Goal: Information Seeking & Learning: Check status

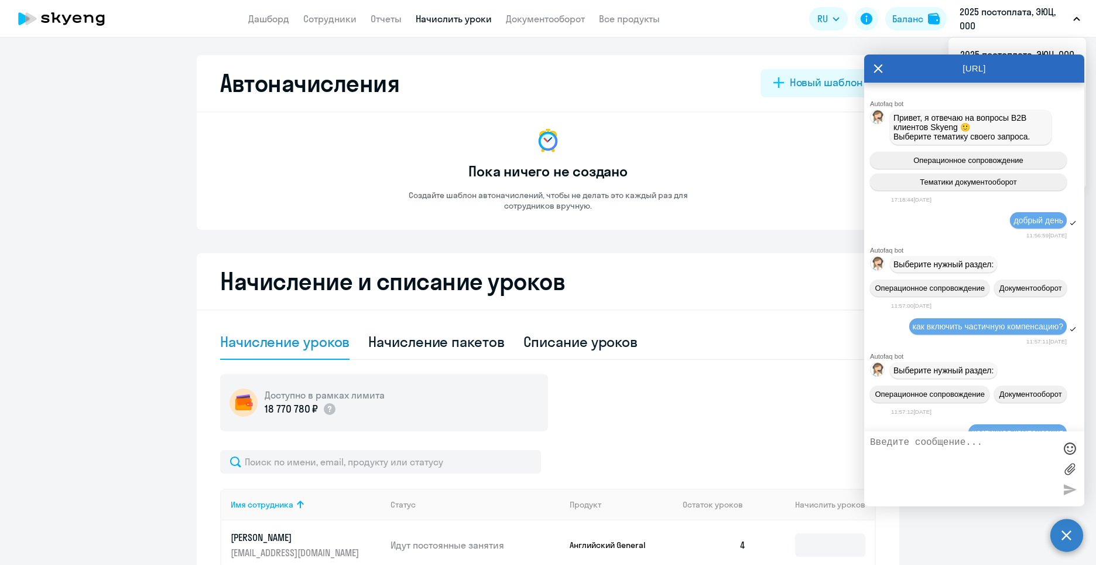
select select "10"
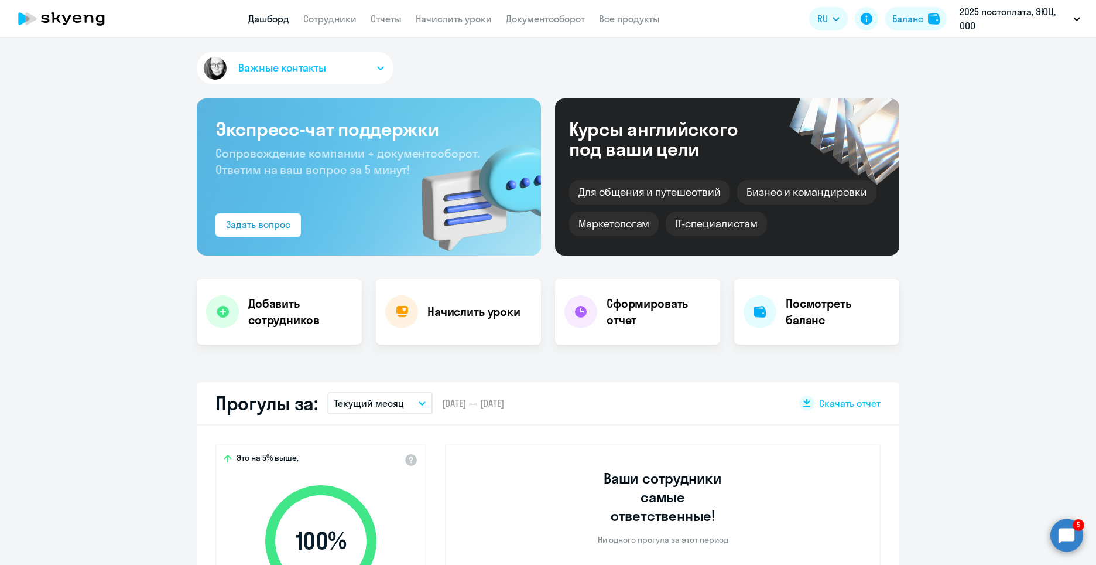
select select "30"
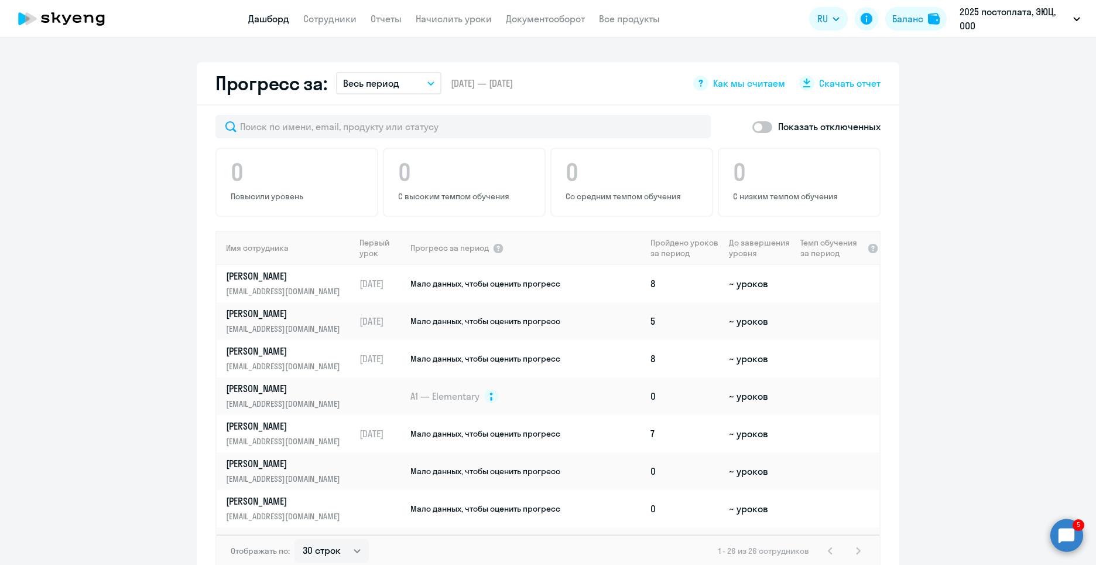
scroll to position [703, 0]
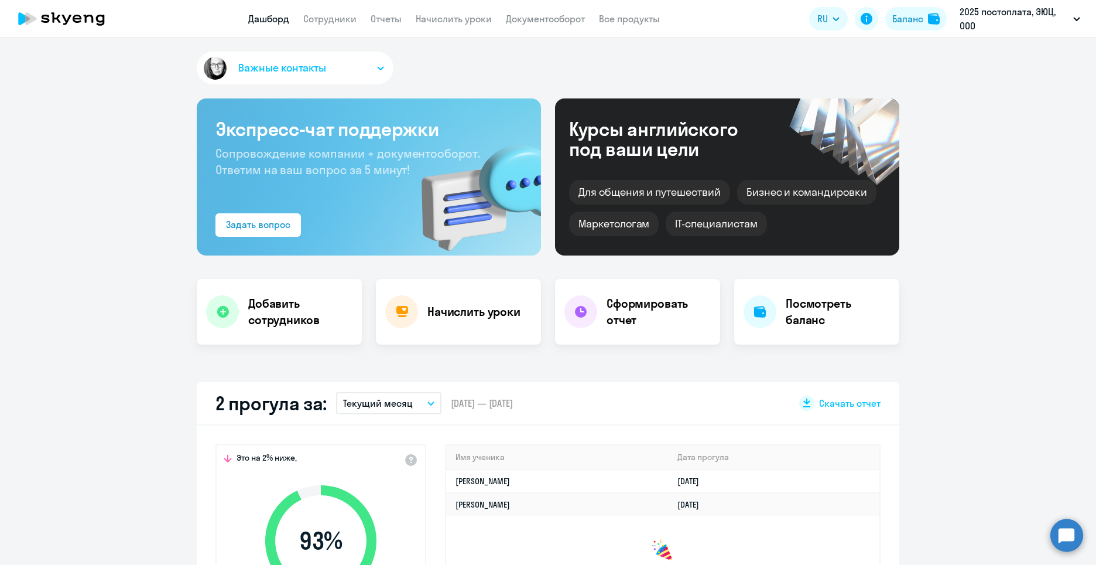
select select "30"
click at [1075, 534] on circle at bounding box center [1067, 534] width 33 height 33
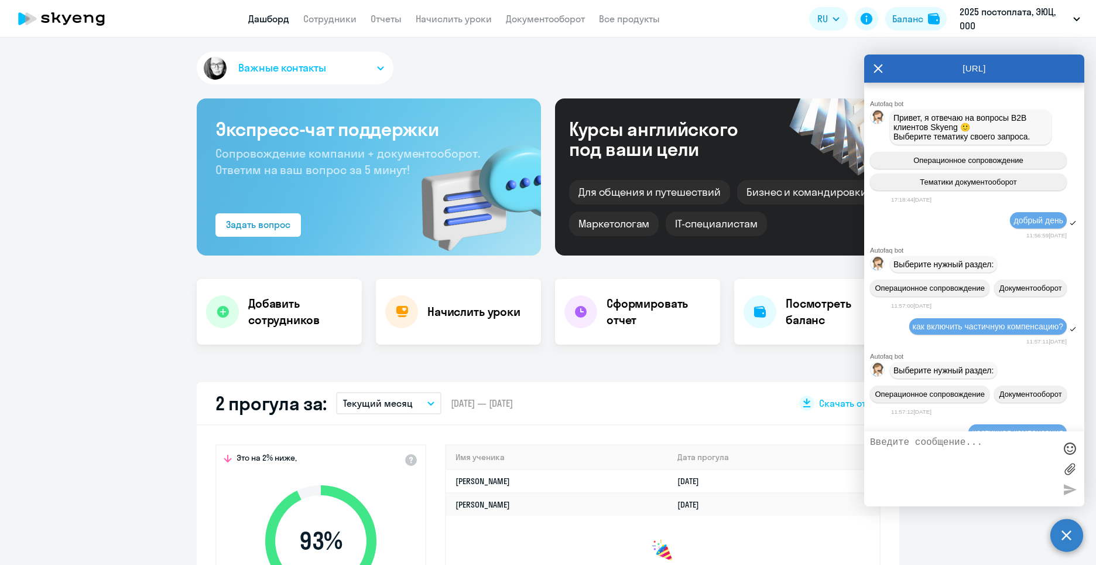
scroll to position [3513, 0]
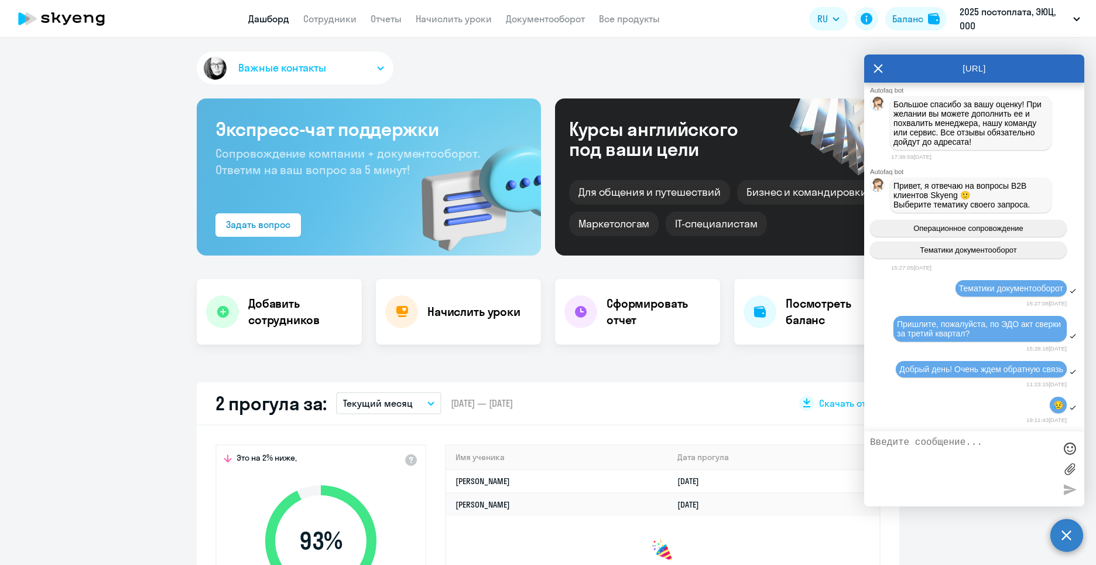
click at [923, 528] on app-truancy-attendance-dashboard "2 прогула за: Текущий месяц – 01.10.2025 — 31.10.2025 Скачать отчет Это на 2% н…" at bounding box center [548, 529] width 1096 height 294
drag, startPoint x: 880, startPoint y: 65, endPoint x: 341, endPoint y: 419, distance: 644.1
click at [879, 65] on icon at bounding box center [878, 68] width 9 height 28
